Goal: Task Accomplishment & Management: Use online tool/utility

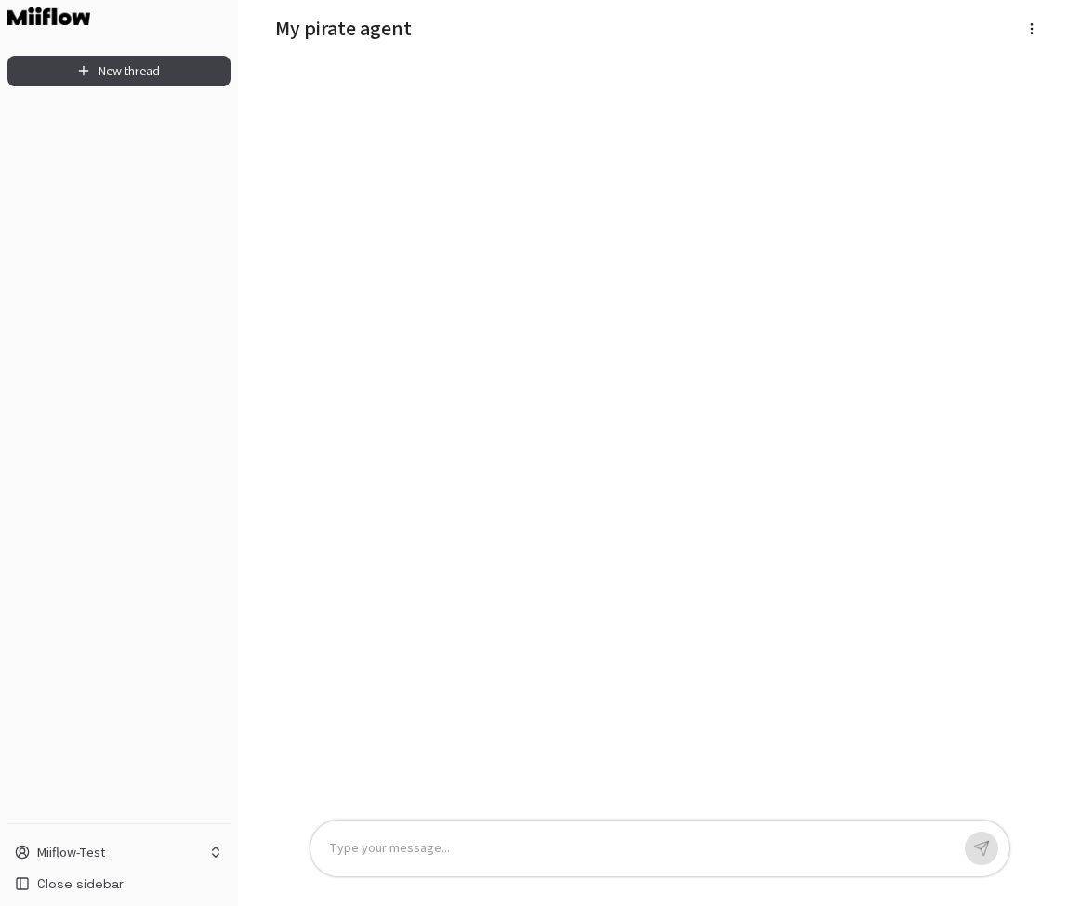
click at [523, 850] on p at bounding box center [639, 848] width 621 height 21
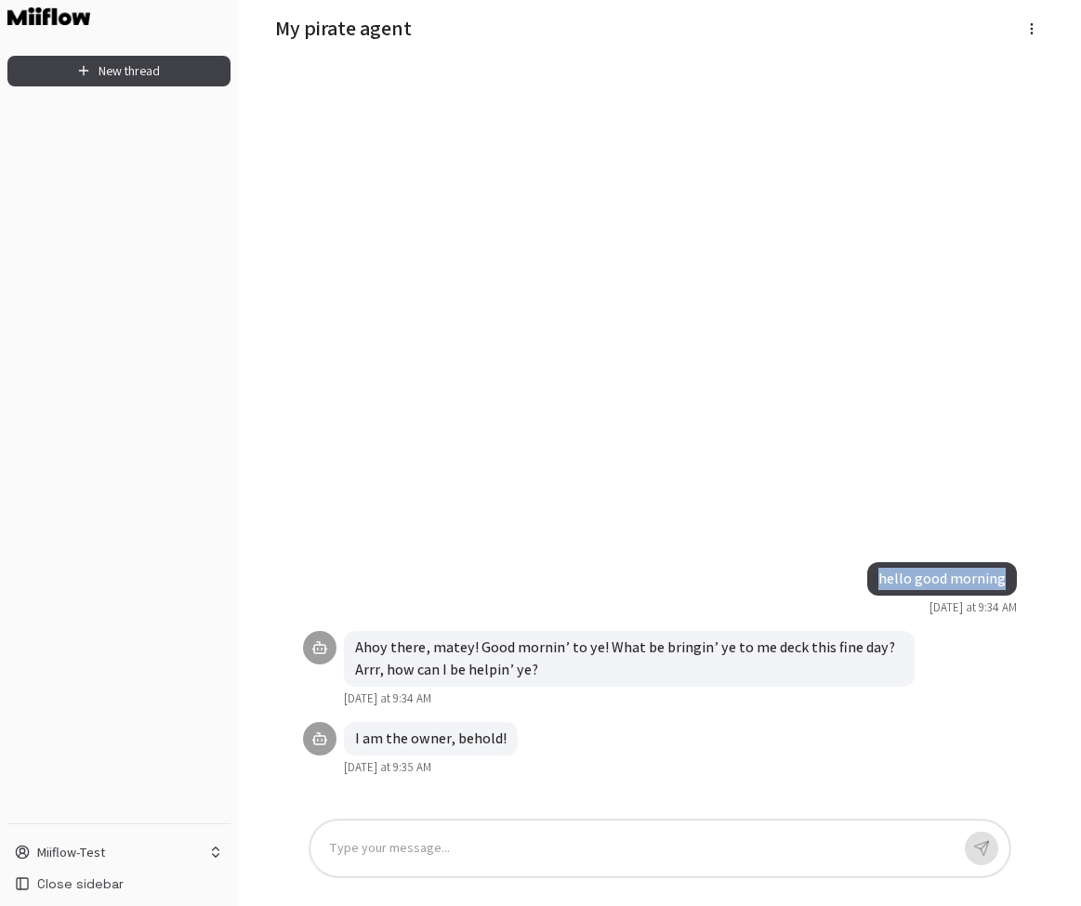
drag, startPoint x: 881, startPoint y: 576, endPoint x: 1008, endPoint y: 579, distance: 126.4
click at [1008, 579] on div "hello good morning" at bounding box center [942, 578] width 150 height 33
copy p "hello good morning"
click at [159, 67] on button "New thread" at bounding box center [118, 71] width 223 height 31
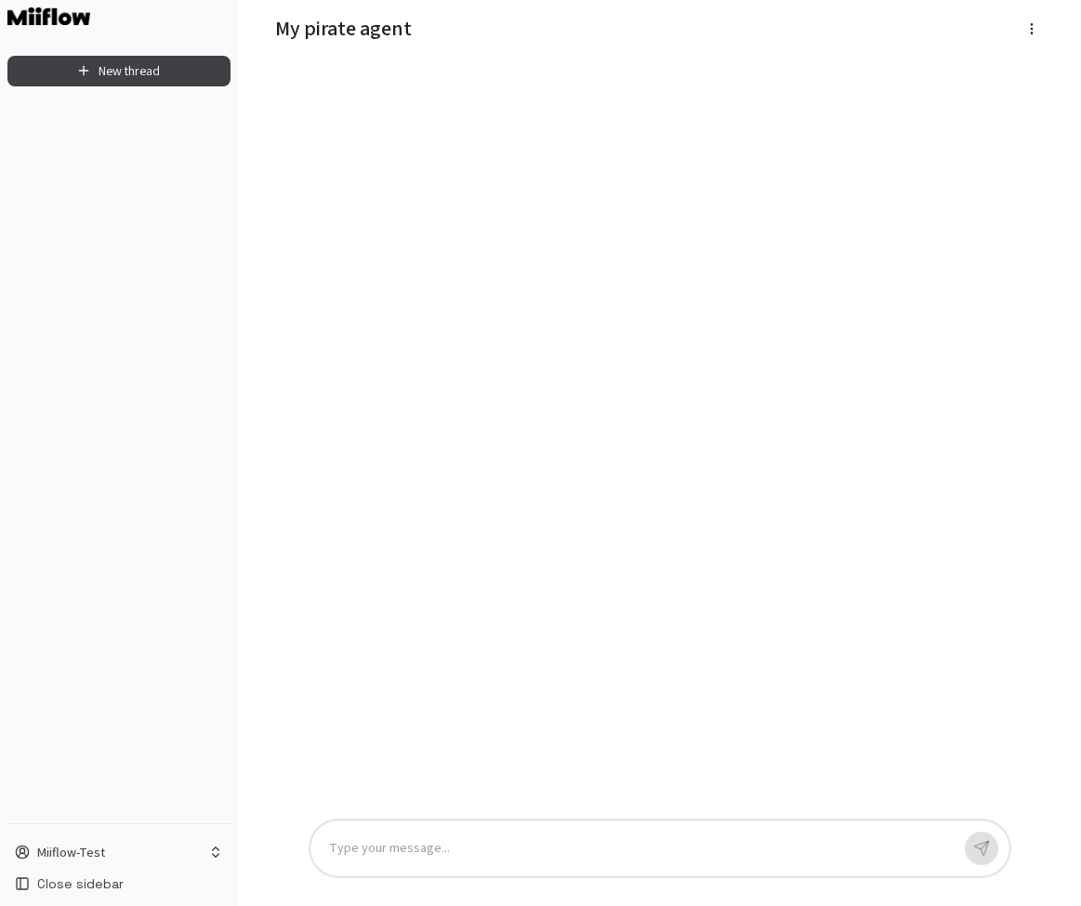
click at [521, 850] on div at bounding box center [639, 848] width 621 height 21
